Goal: Transaction & Acquisition: Purchase product/service

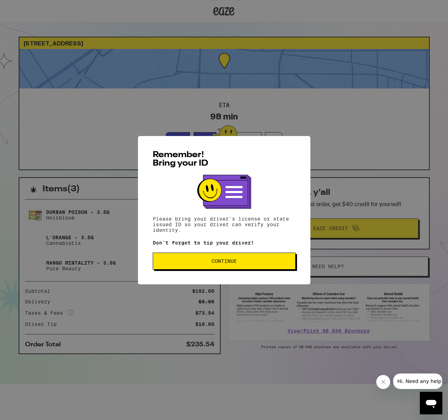
click at [263, 266] on button "Continue" at bounding box center [224, 261] width 143 height 17
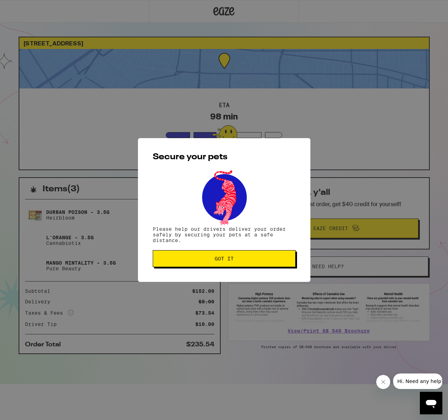
click at [230, 257] on span "Got it" at bounding box center [224, 258] width 19 height 5
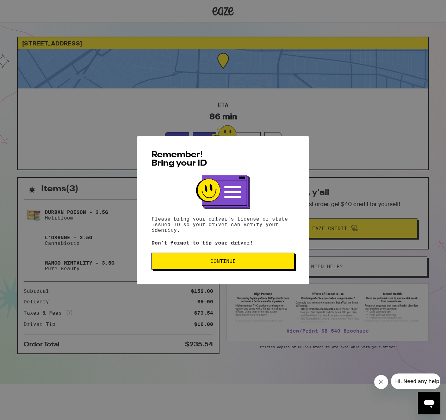
click at [252, 257] on button "Continue" at bounding box center [222, 261] width 143 height 17
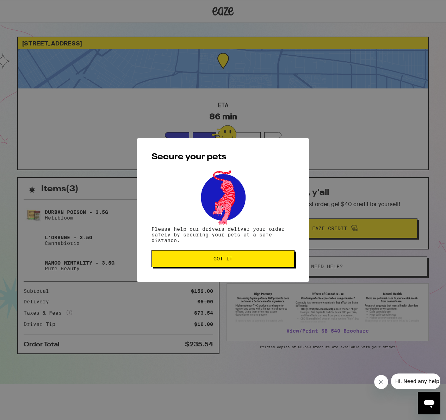
click at [241, 264] on button "Got it" at bounding box center [222, 258] width 143 height 17
